Goal: Task Accomplishment & Management: Use online tool/utility

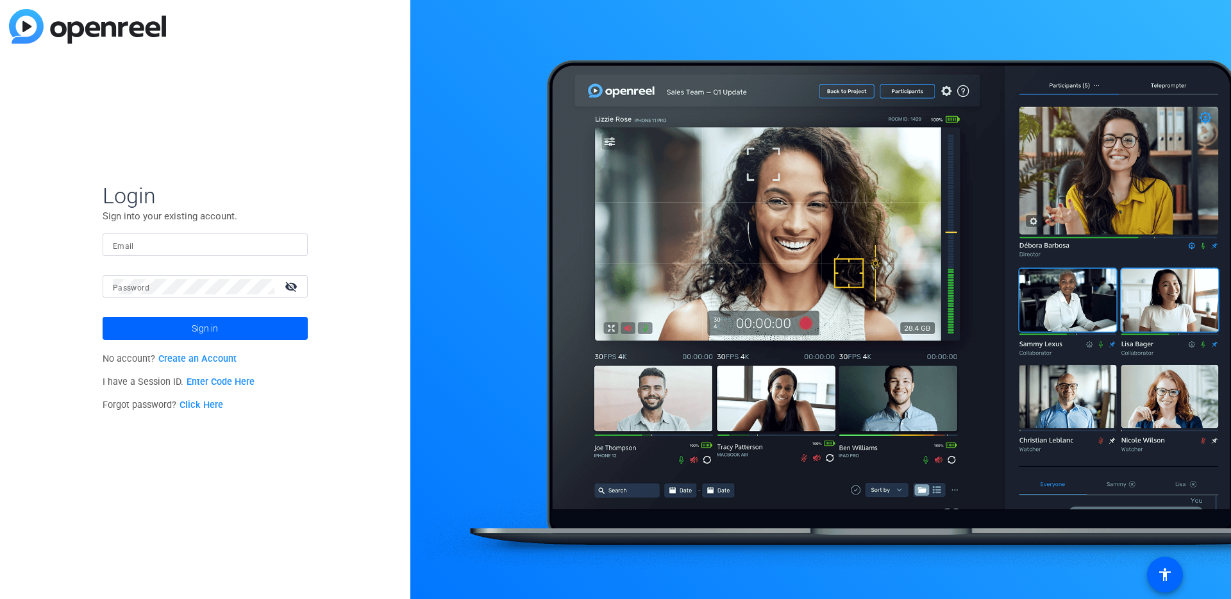
click at [251, 235] on div at bounding box center [205, 244] width 185 height 22
type input "[EMAIL_ADDRESS][DOMAIN_NAME]"
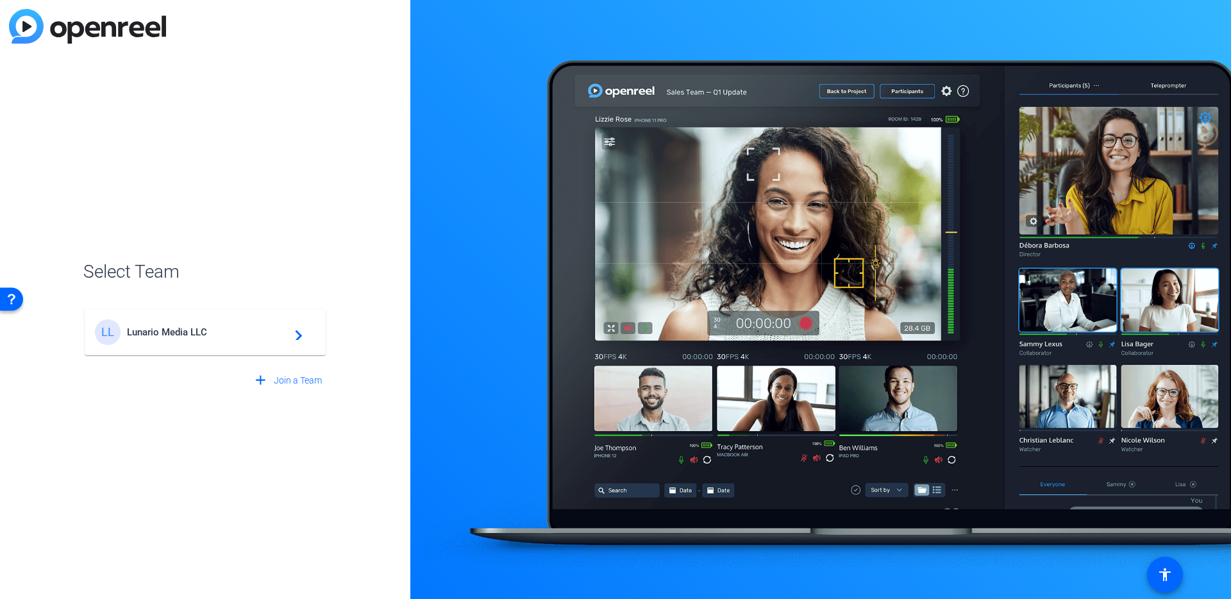
click at [190, 335] on span "Lunario Media LLC" at bounding box center [207, 332] width 160 height 12
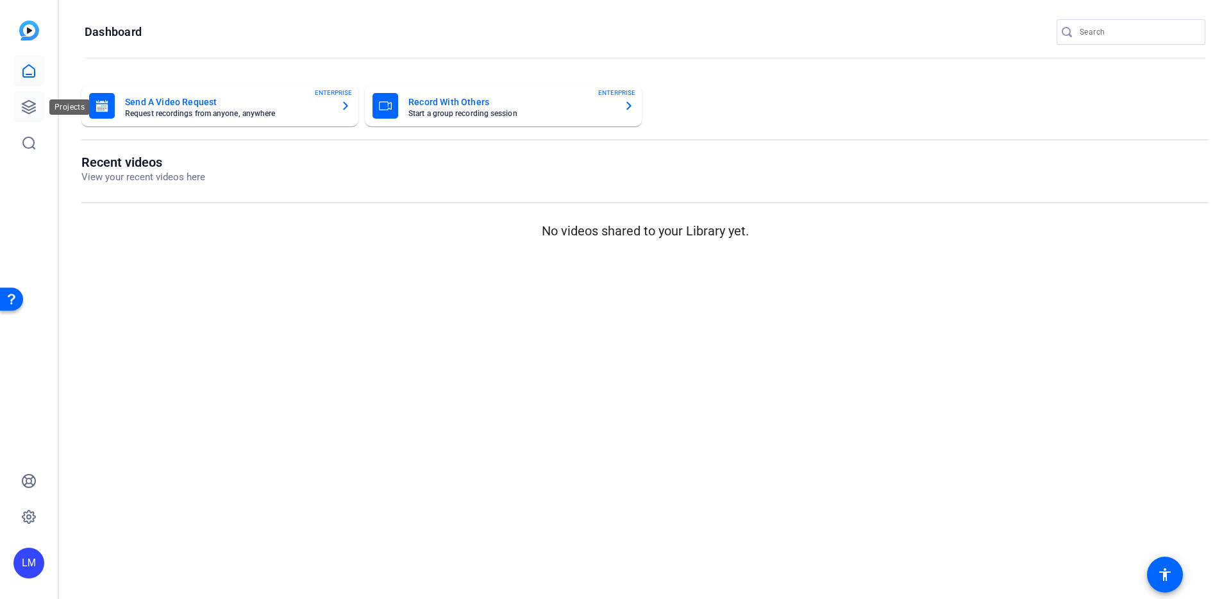
click at [23, 114] on icon at bounding box center [28, 106] width 15 height 15
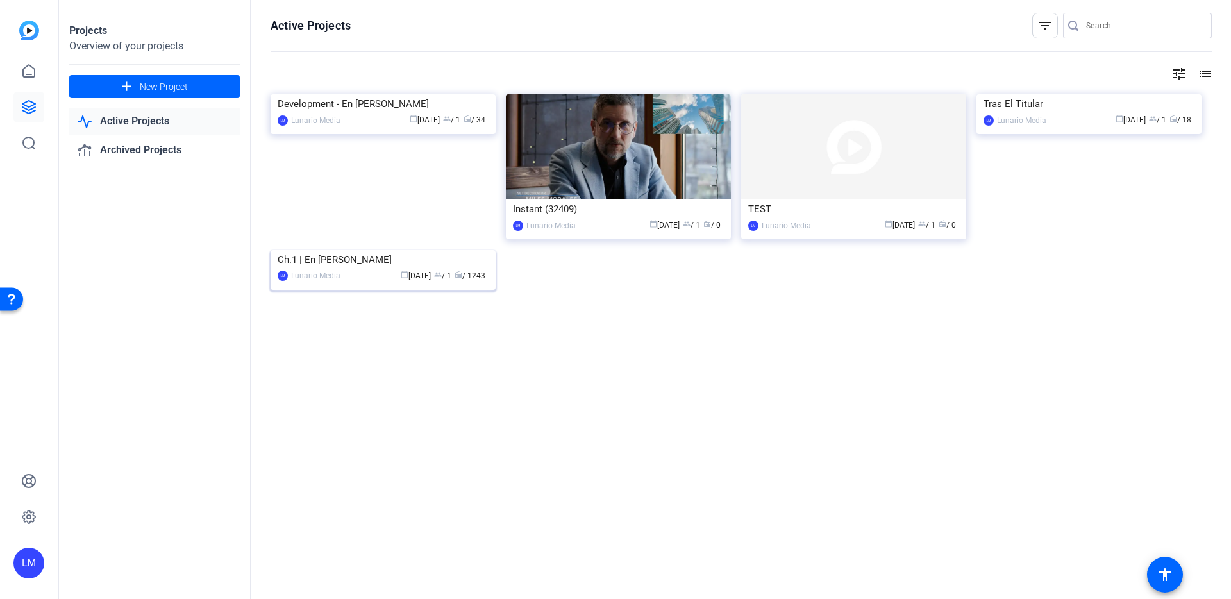
click at [372, 250] on img at bounding box center [383, 250] width 225 height 0
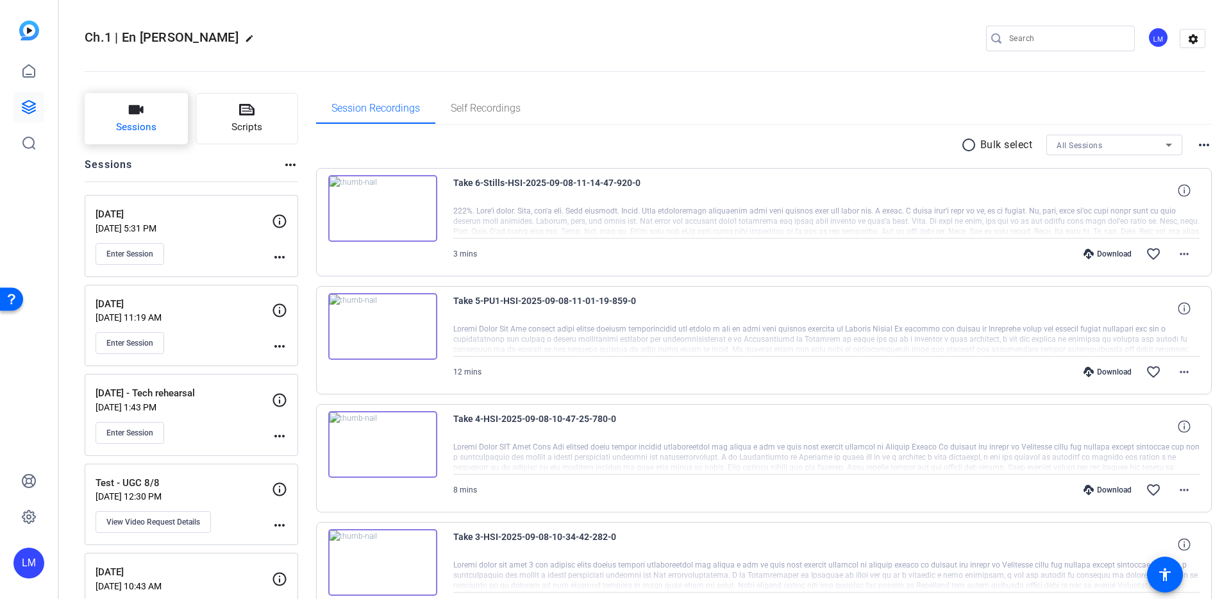
click at [168, 122] on button "Sessions" at bounding box center [136, 118] width 103 height 51
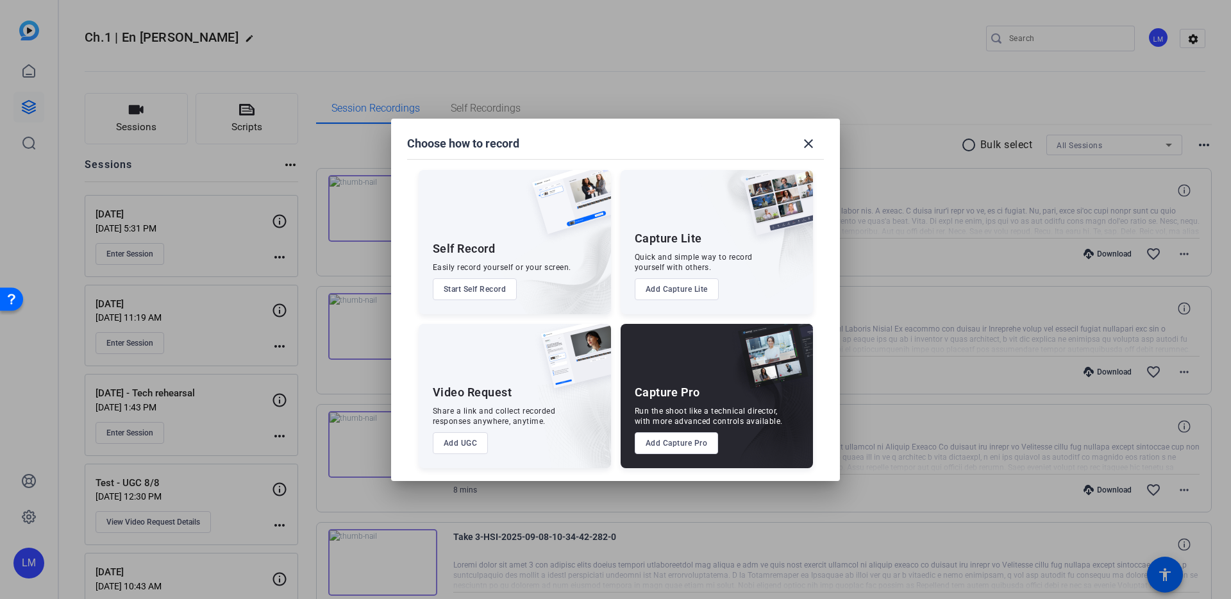
click at [683, 438] on button "Add Capture Pro" at bounding box center [677, 443] width 84 height 22
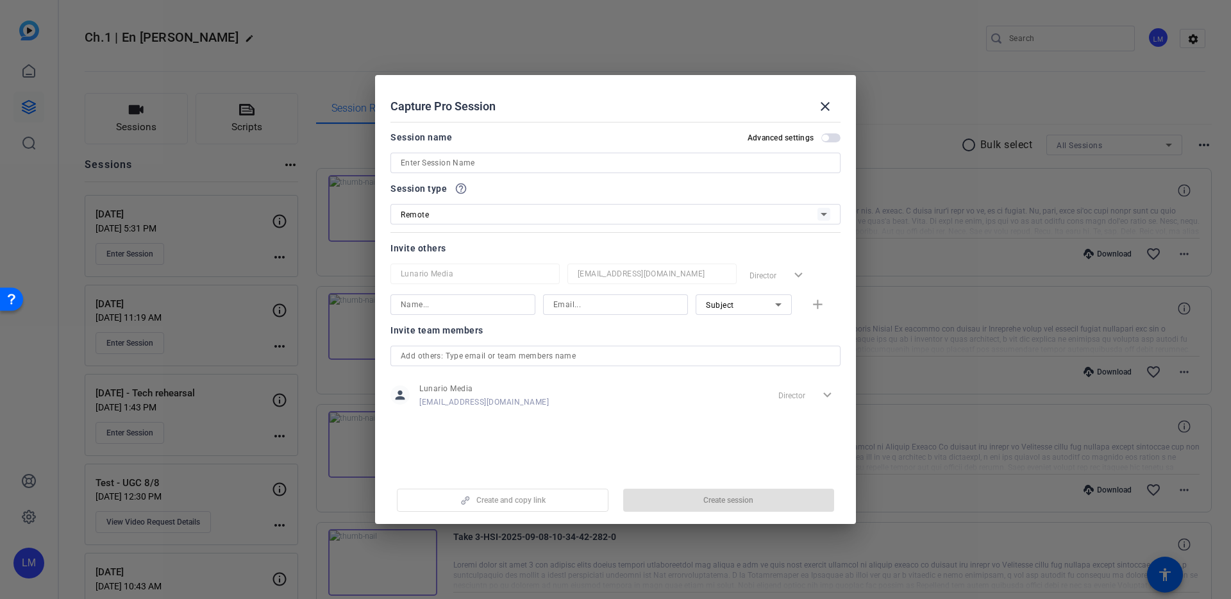
click at [524, 164] on input at bounding box center [616, 162] width 430 height 15
type input "[DATE]"
click at [730, 503] on span "Create session" at bounding box center [728, 500] width 50 height 10
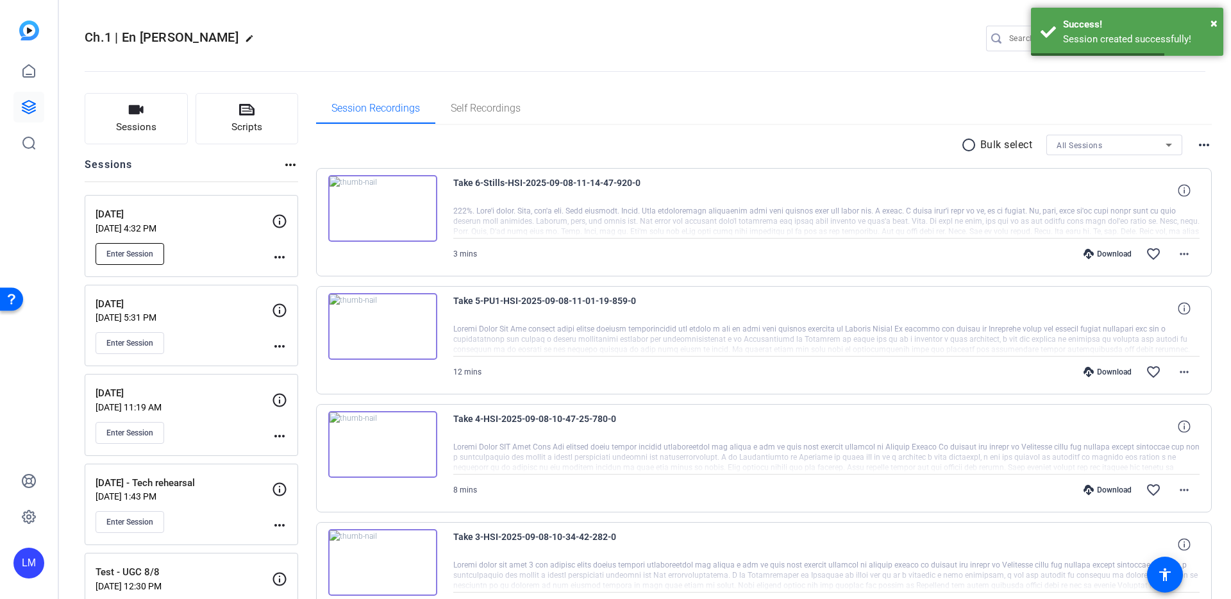
click at [146, 255] on span "Enter Session" at bounding box center [129, 254] width 47 height 10
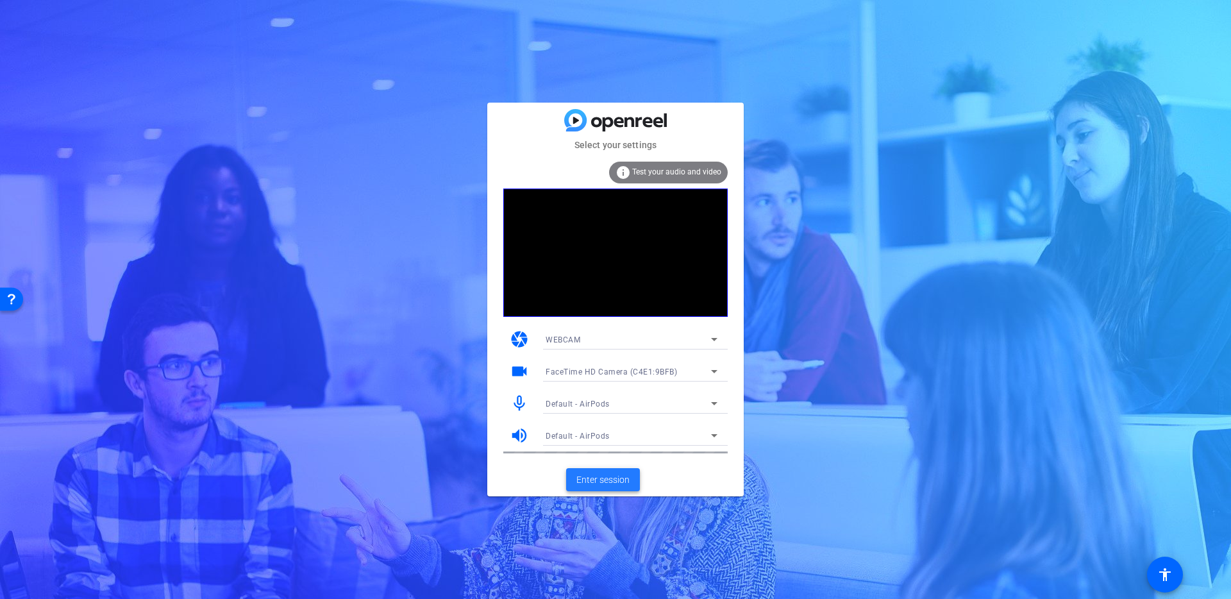
click at [606, 480] on span "Enter session" at bounding box center [602, 479] width 53 height 13
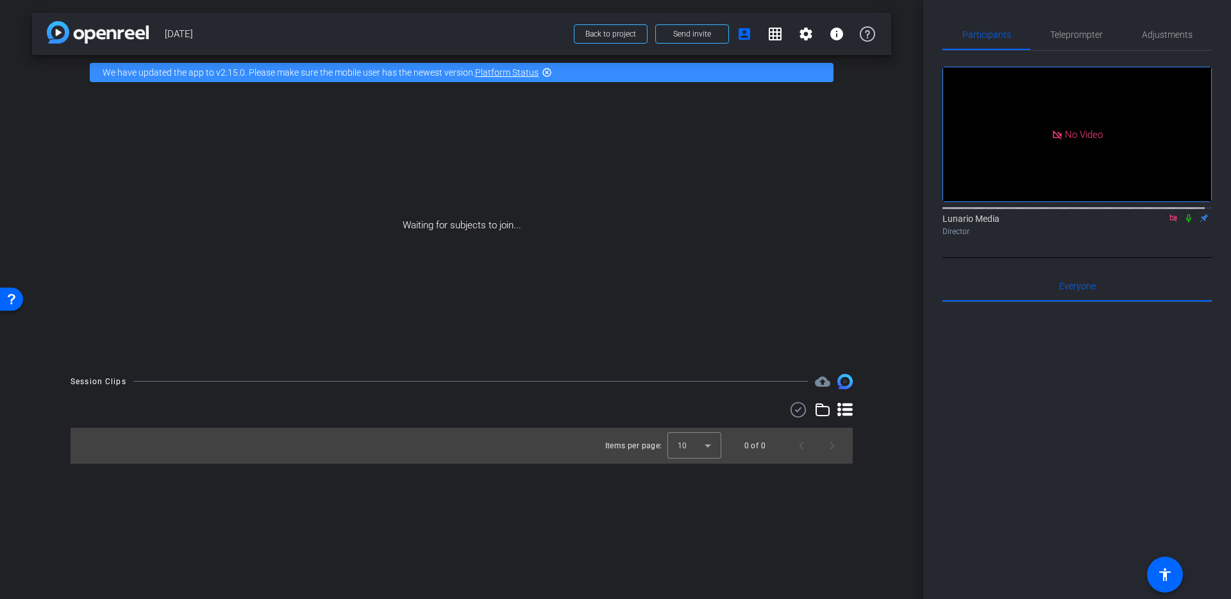
click at [1183, 222] on icon at bounding box center [1188, 217] width 10 height 9
click at [690, 31] on span "Send invite" at bounding box center [692, 34] width 38 height 10
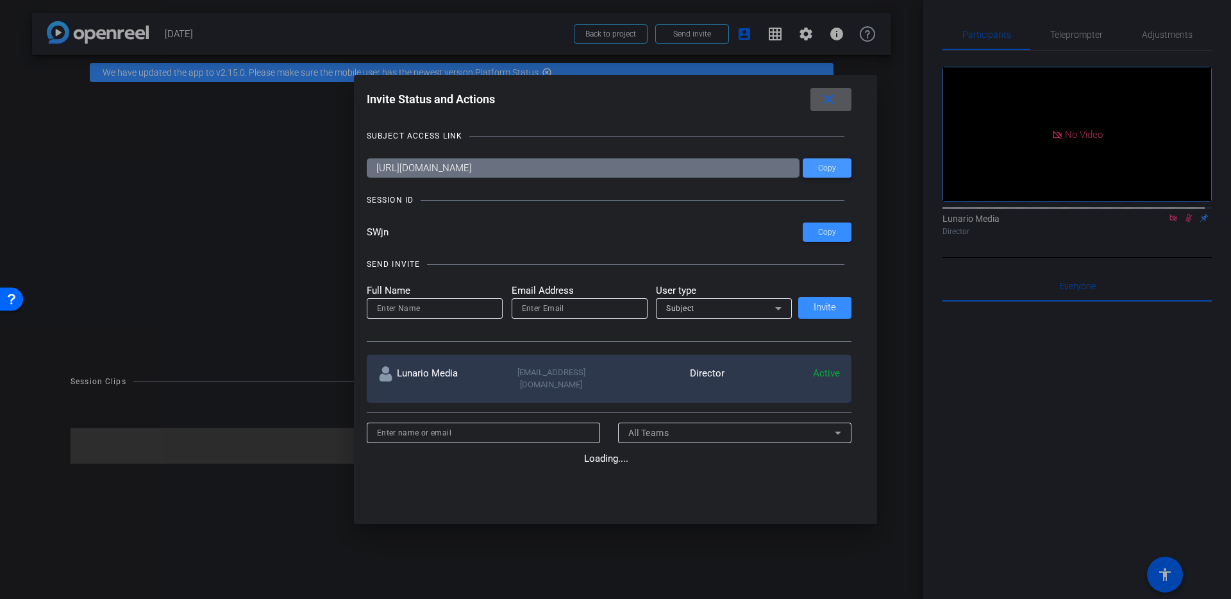
click at [812, 168] on span at bounding box center [827, 168] width 49 height 31
click at [831, 169] on span "Copy" at bounding box center [827, 168] width 18 height 10
